Goal: Information Seeking & Learning: Learn about a topic

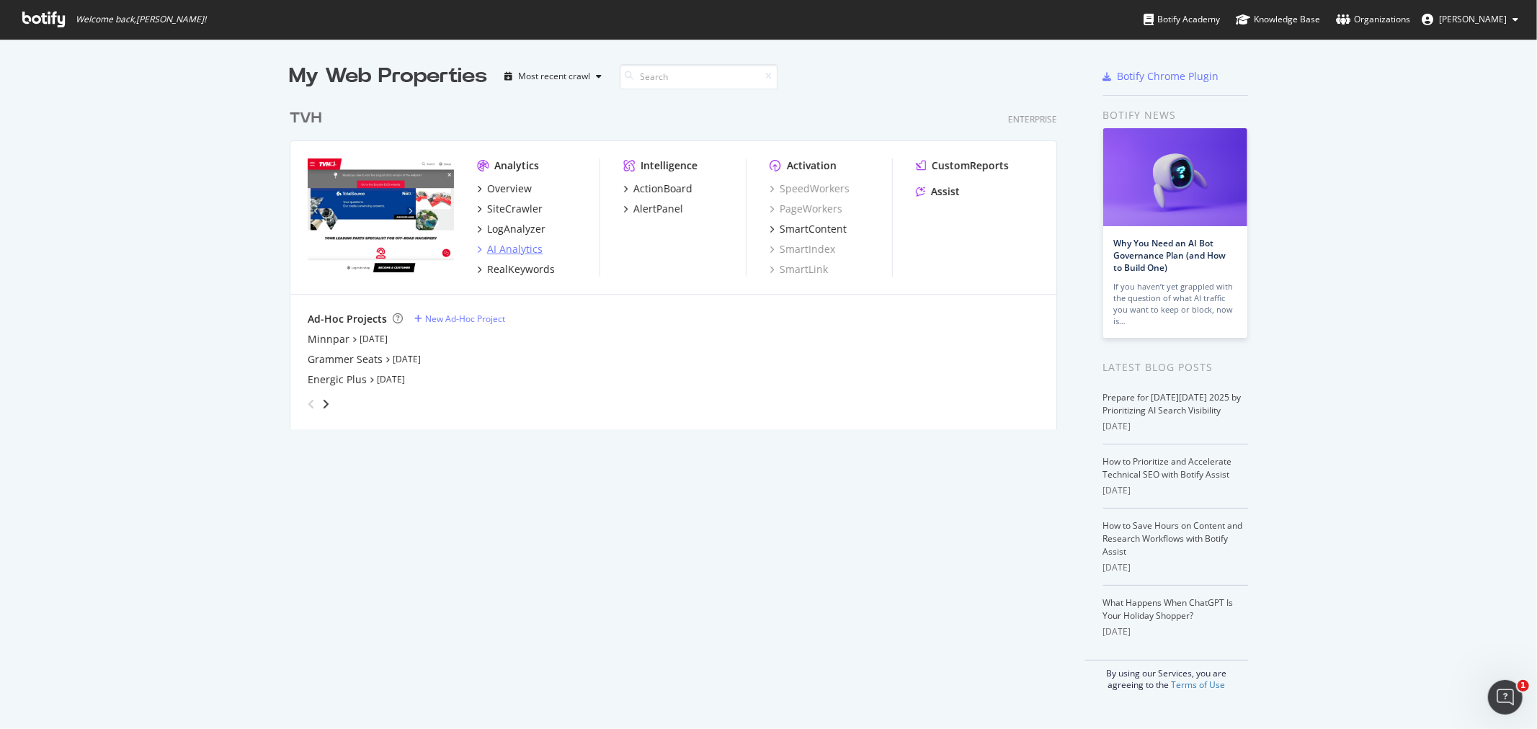
click at [478, 243] on div "AI Analytics" at bounding box center [510, 249] width 66 height 14
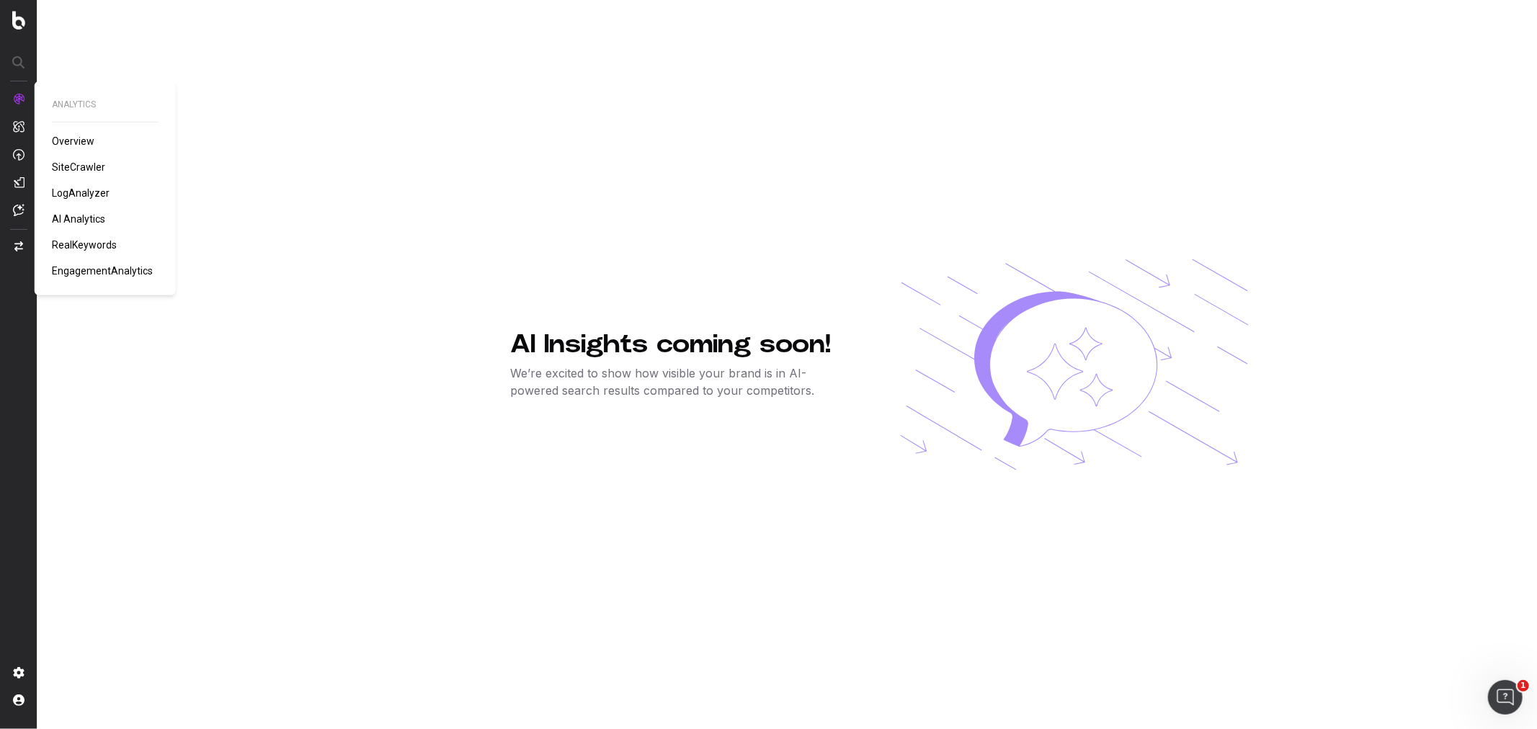
click at [89, 189] on span "LogAnalyzer" at bounding box center [81, 193] width 58 height 12
